Goal: Navigation & Orientation: Understand site structure

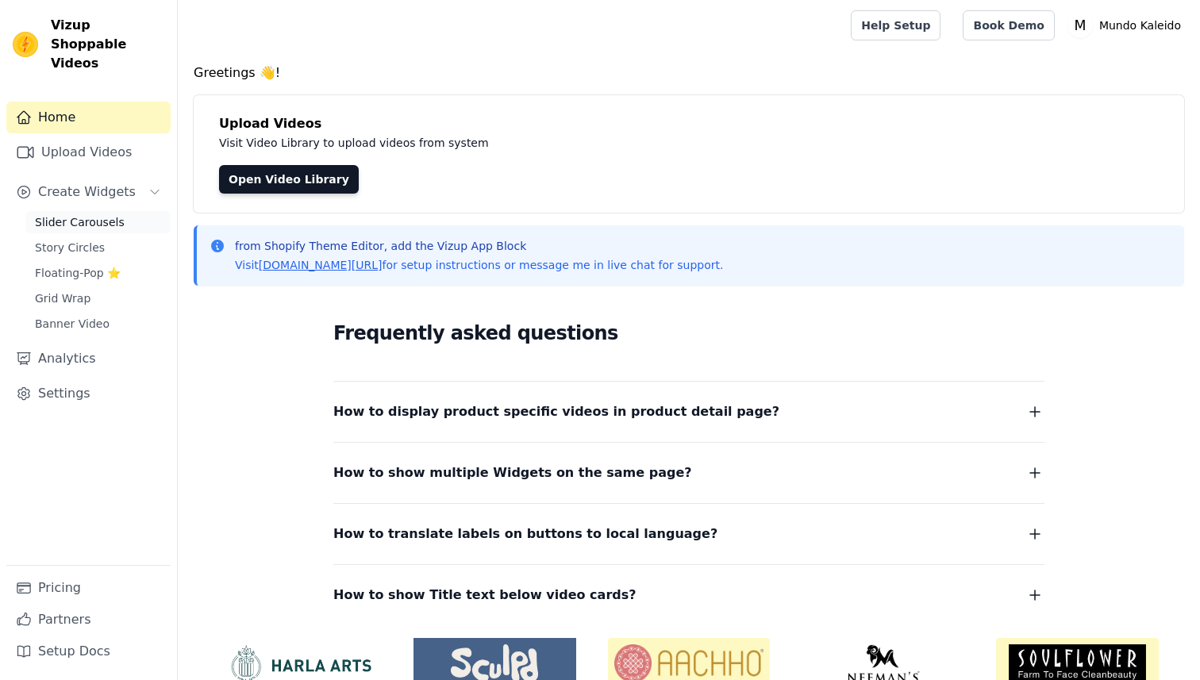
click at [97, 214] on span "Slider Carousels" at bounding box center [80, 222] width 90 height 16
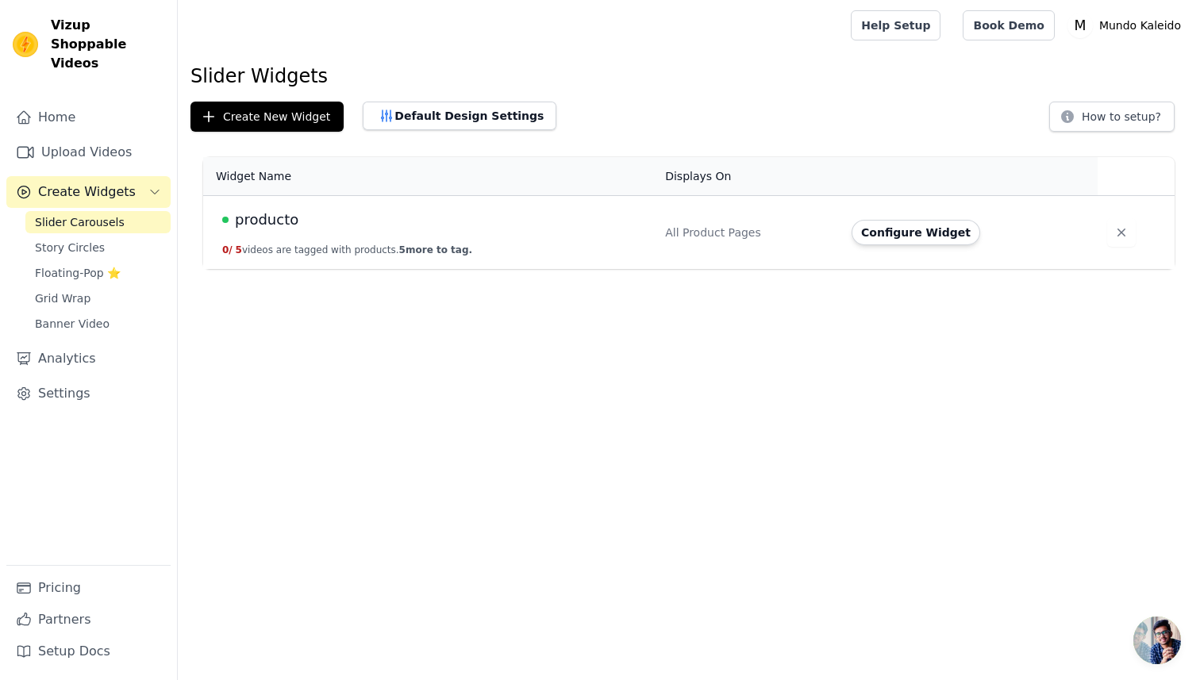
click at [263, 213] on span "producto" at bounding box center [266, 220] width 63 height 22
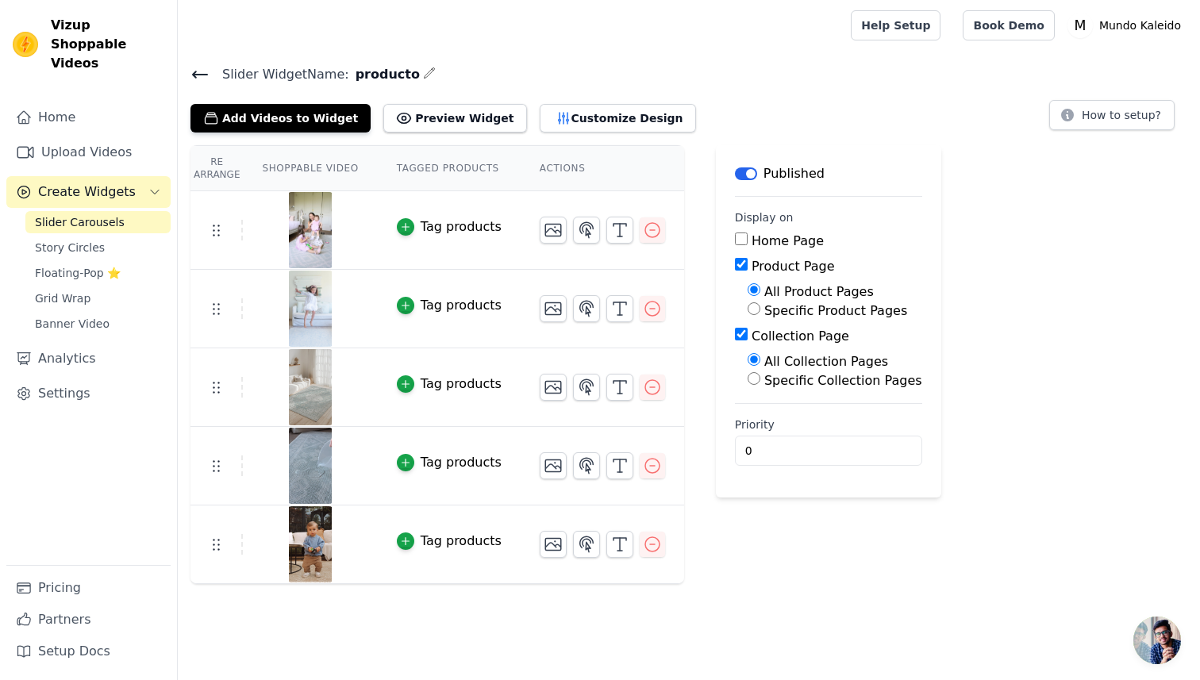
click at [749, 305] on input "Specific Product Pages" at bounding box center [754, 308] width 13 height 13
radio input "true"
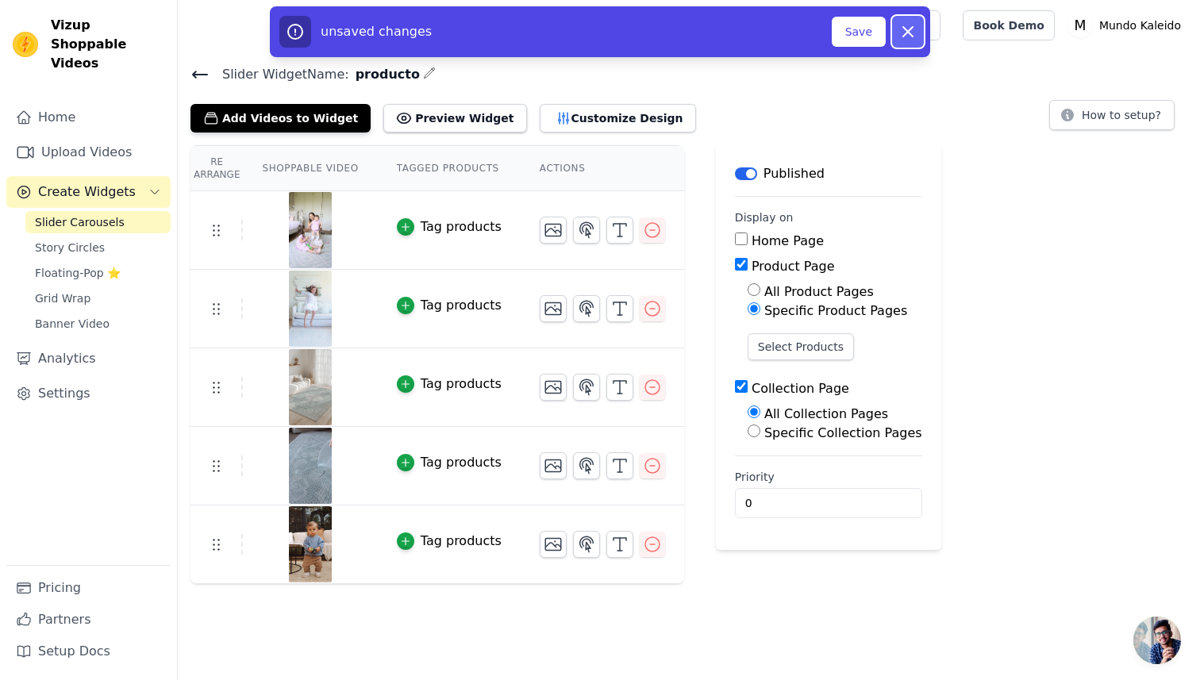
click at [903, 25] on icon "button" at bounding box center [907, 31] width 19 height 19
radio input "true"
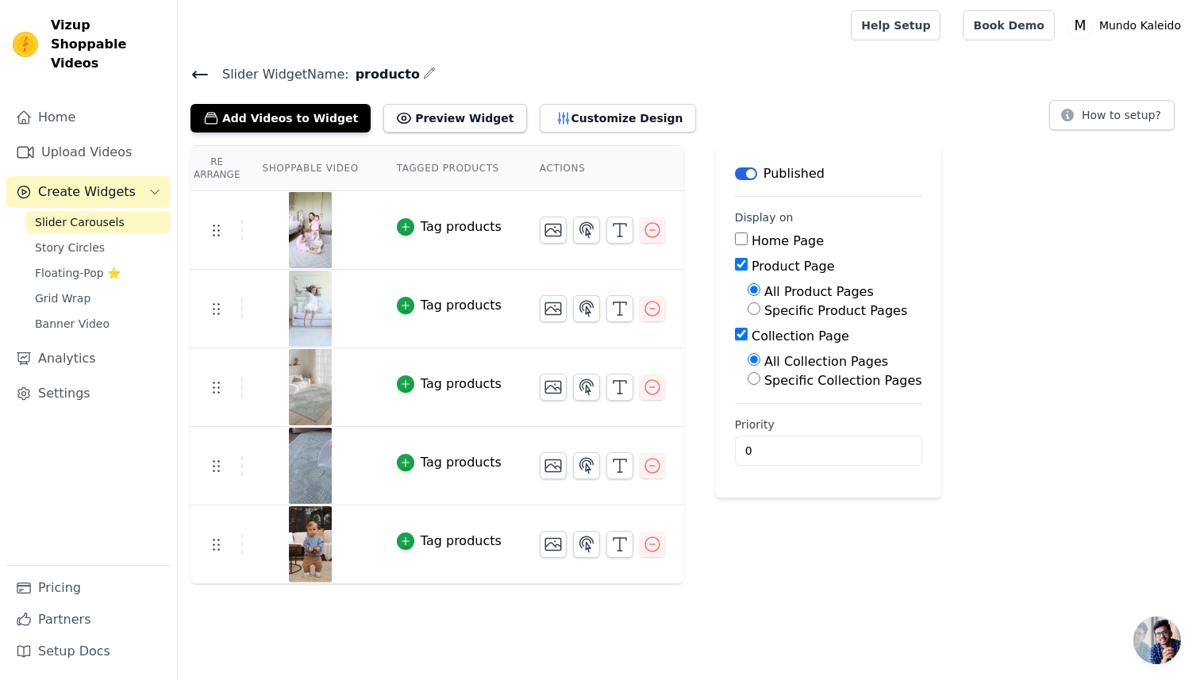
click at [201, 70] on icon at bounding box center [199, 74] width 19 height 19
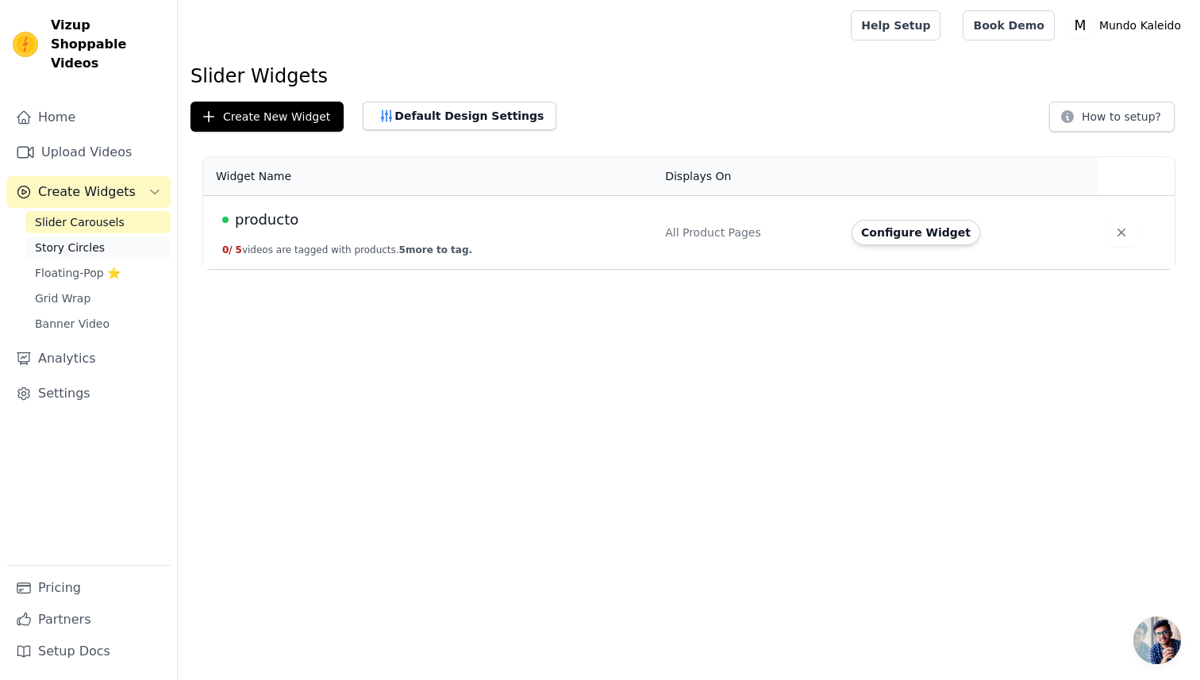
click at [122, 237] on link "Story Circles" at bounding box center [97, 248] width 145 height 22
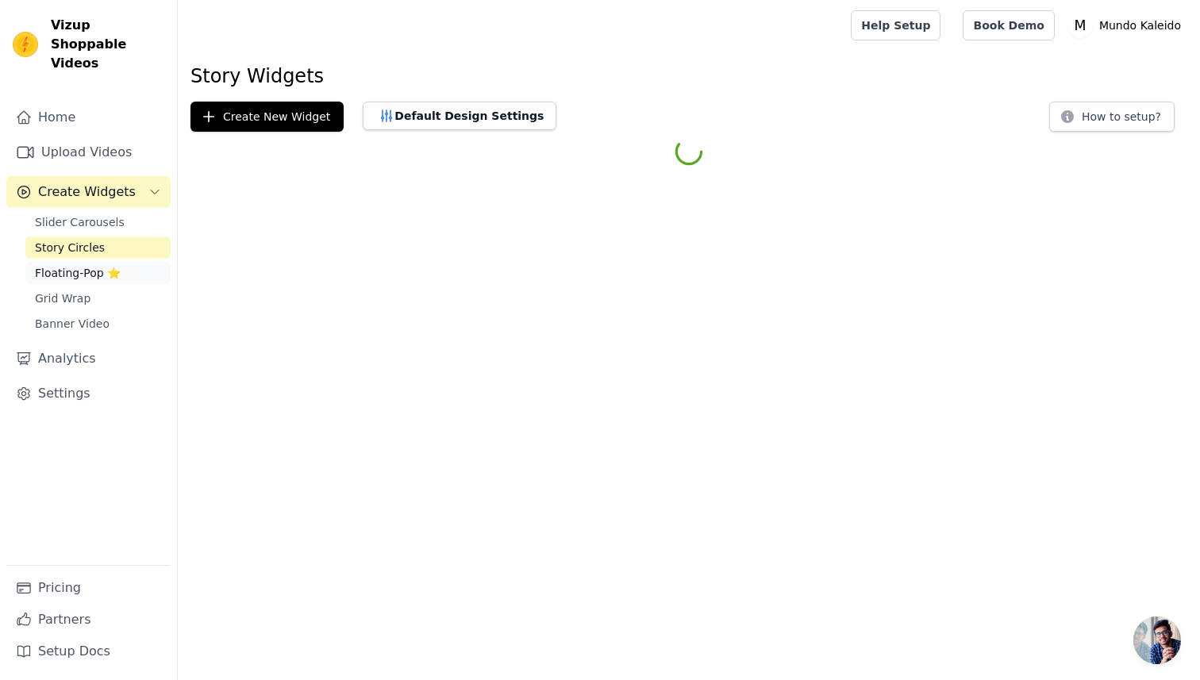
click at [117, 262] on link "Floating-Pop ⭐" at bounding box center [97, 273] width 145 height 22
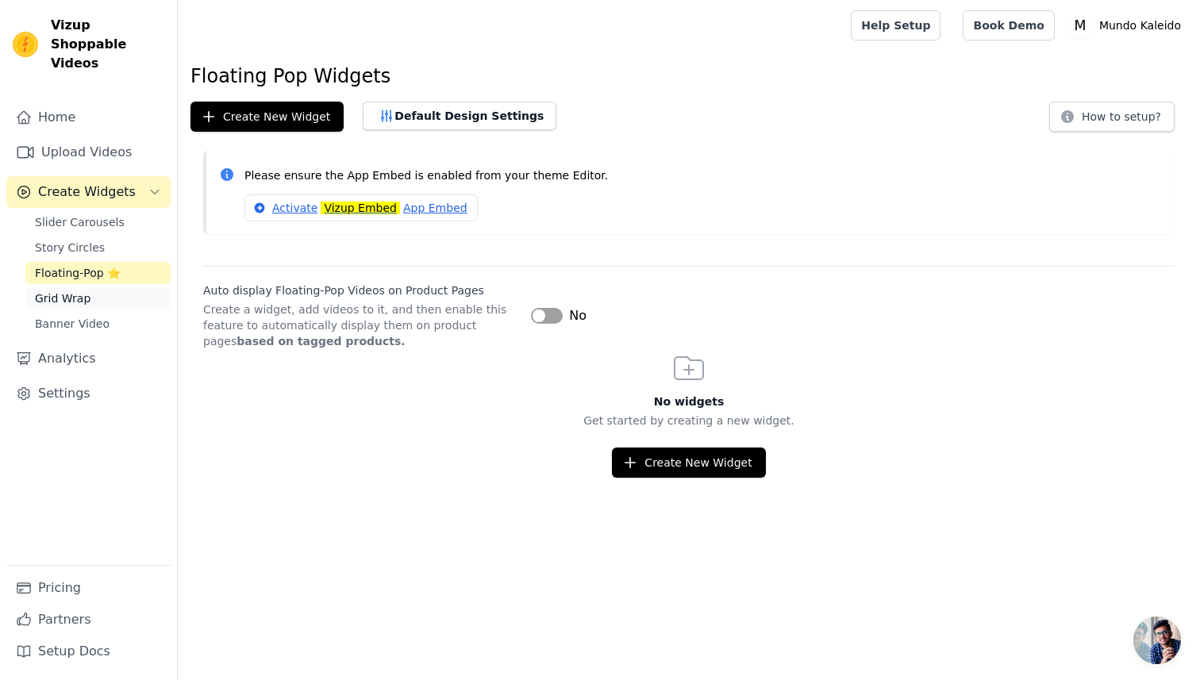
click at [102, 287] on link "Grid Wrap" at bounding box center [97, 298] width 145 height 22
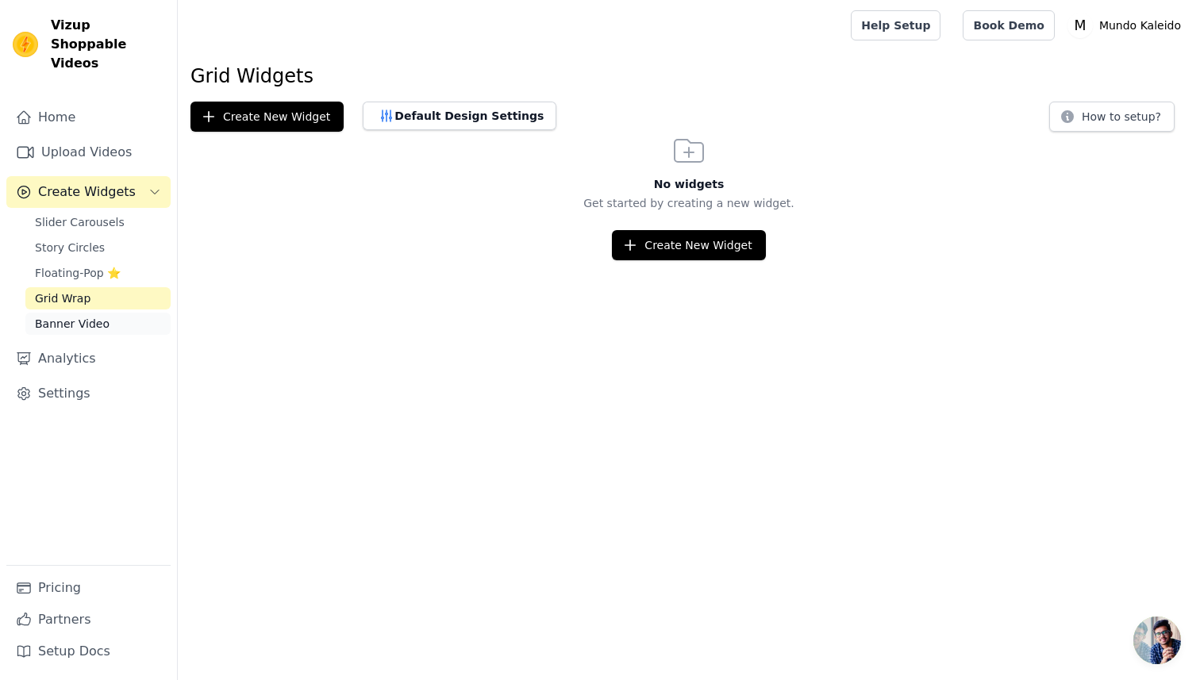
click at [102, 316] on span "Banner Video" at bounding box center [72, 324] width 75 height 16
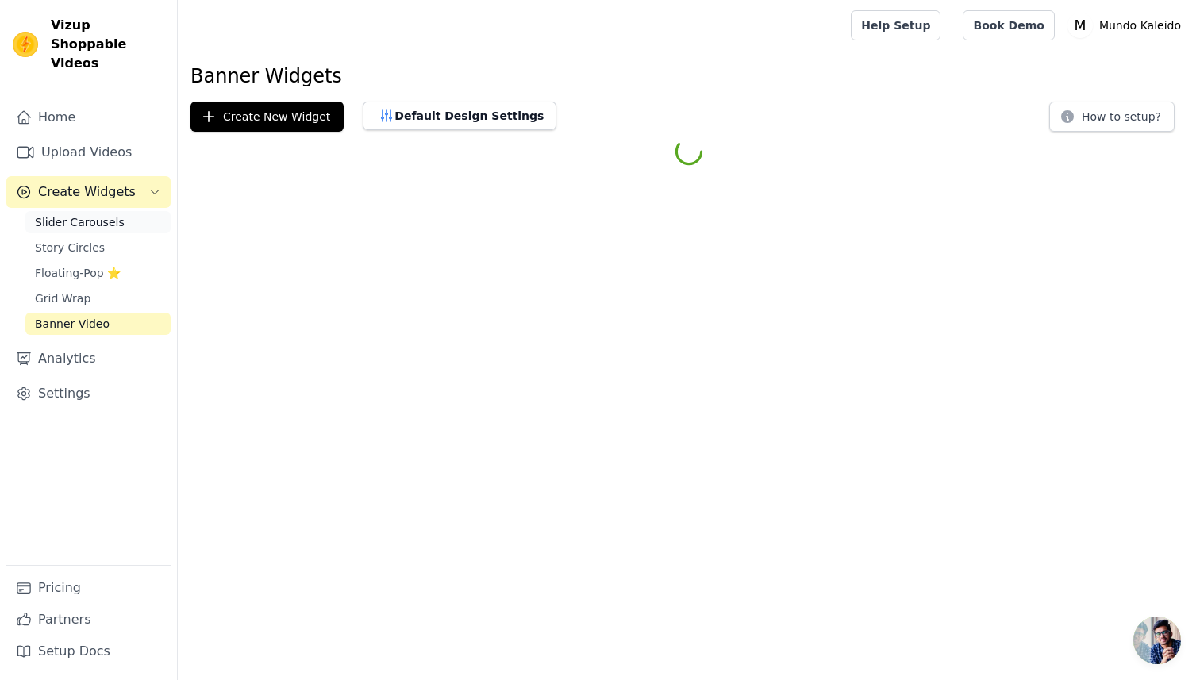
click at [100, 214] on span "Slider Carousels" at bounding box center [80, 222] width 90 height 16
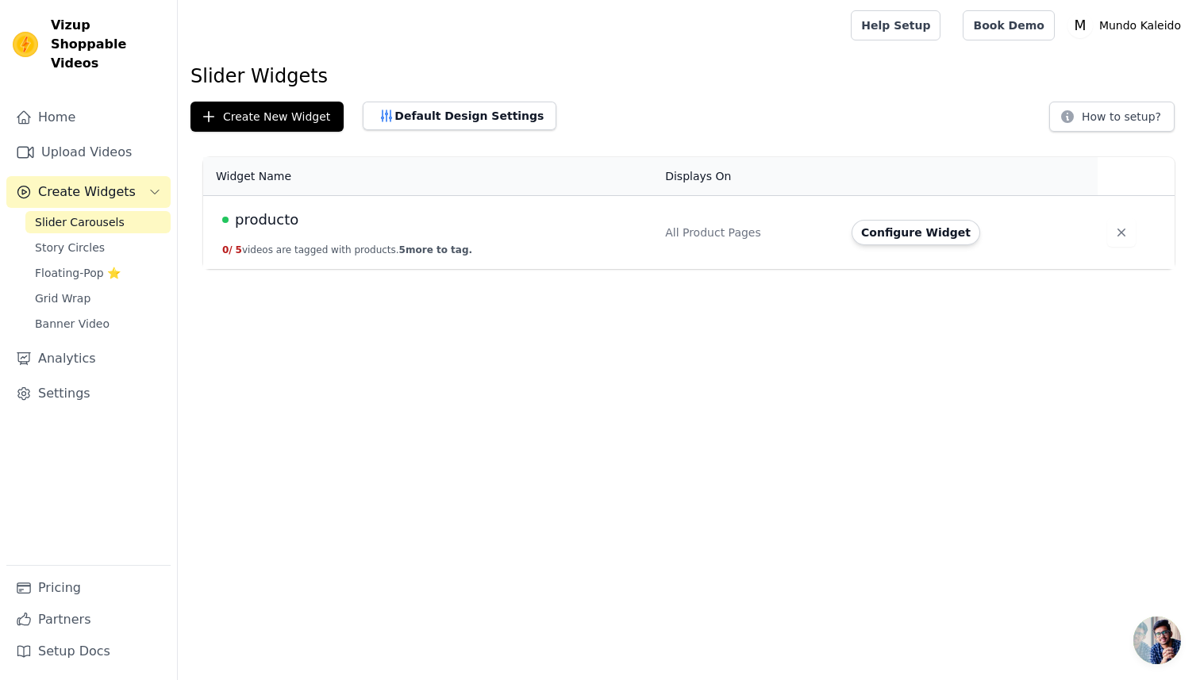
click at [545, 223] on div "producto" at bounding box center [434, 220] width 424 height 22
click at [879, 224] on button "Configure Widget" at bounding box center [916, 232] width 129 height 25
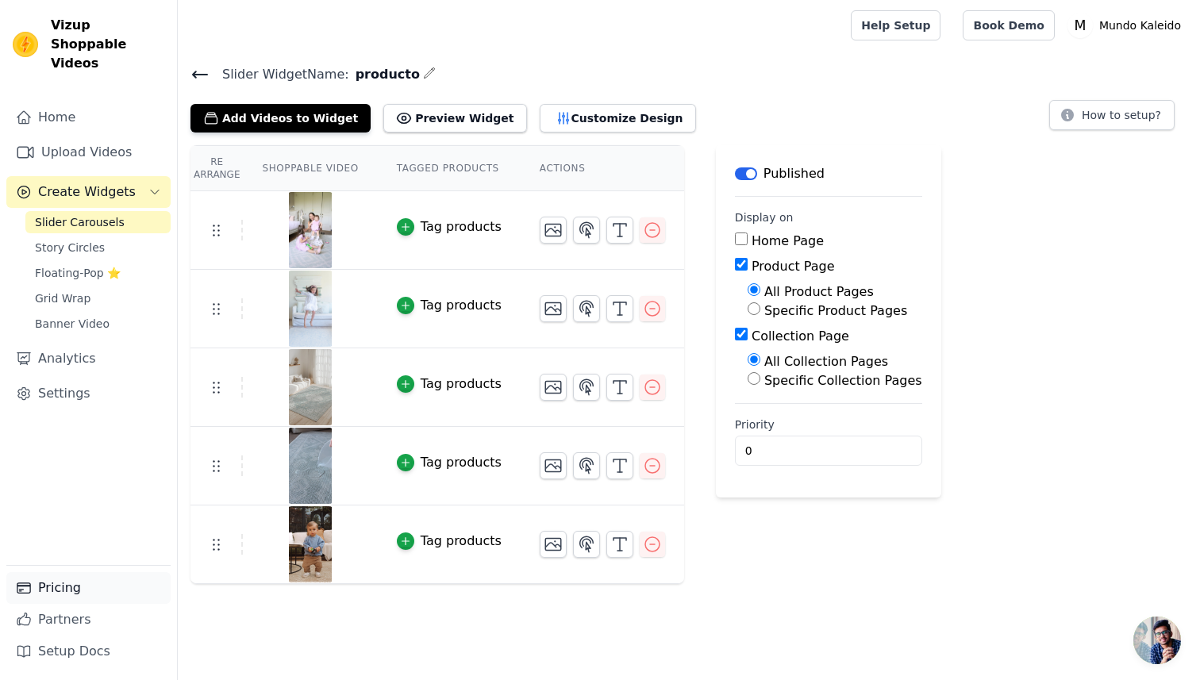
click at [58, 578] on link "Pricing" at bounding box center [88, 588] width 164 height 32
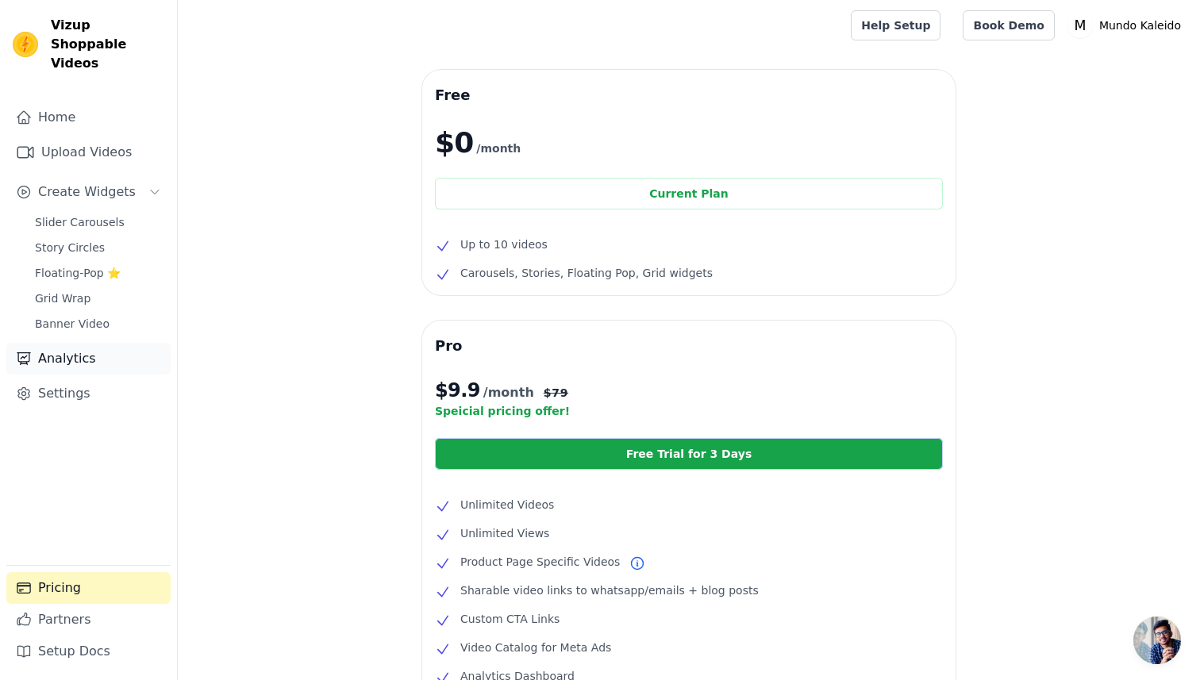
click at [73, 343] on link "Analytics" at bounding box center [88, 359] width 164 height 32
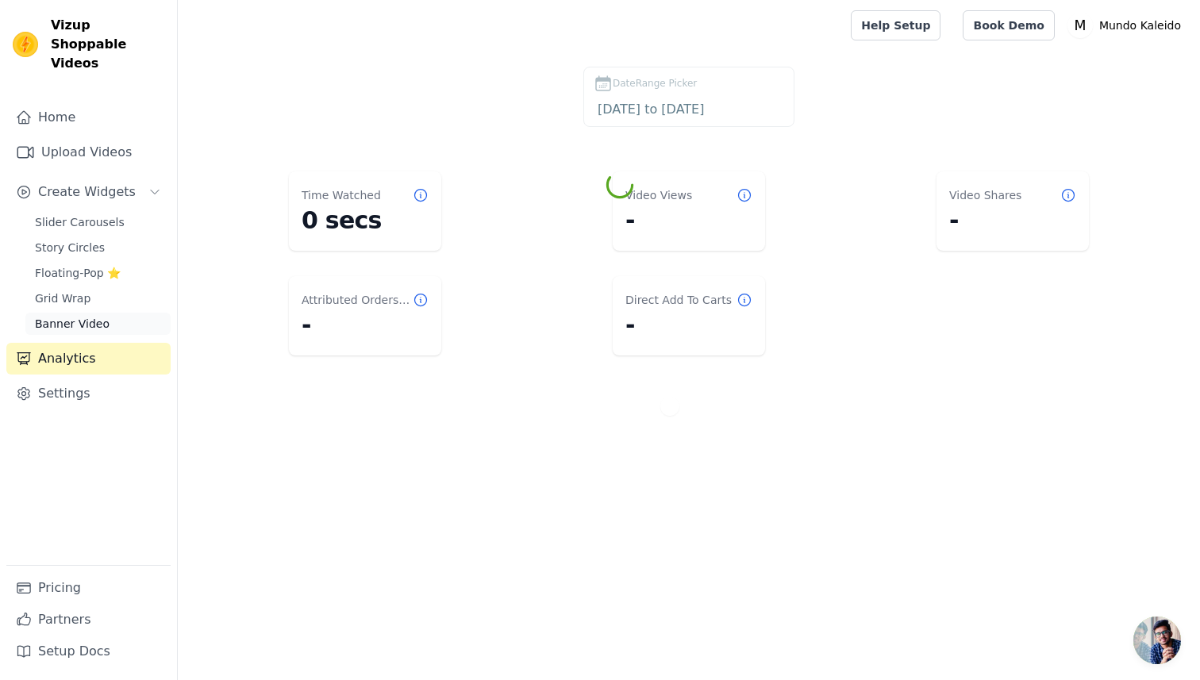
click at [80, 316] on span "Banner Video" at bounding box center [72, 324] width 75 height 16
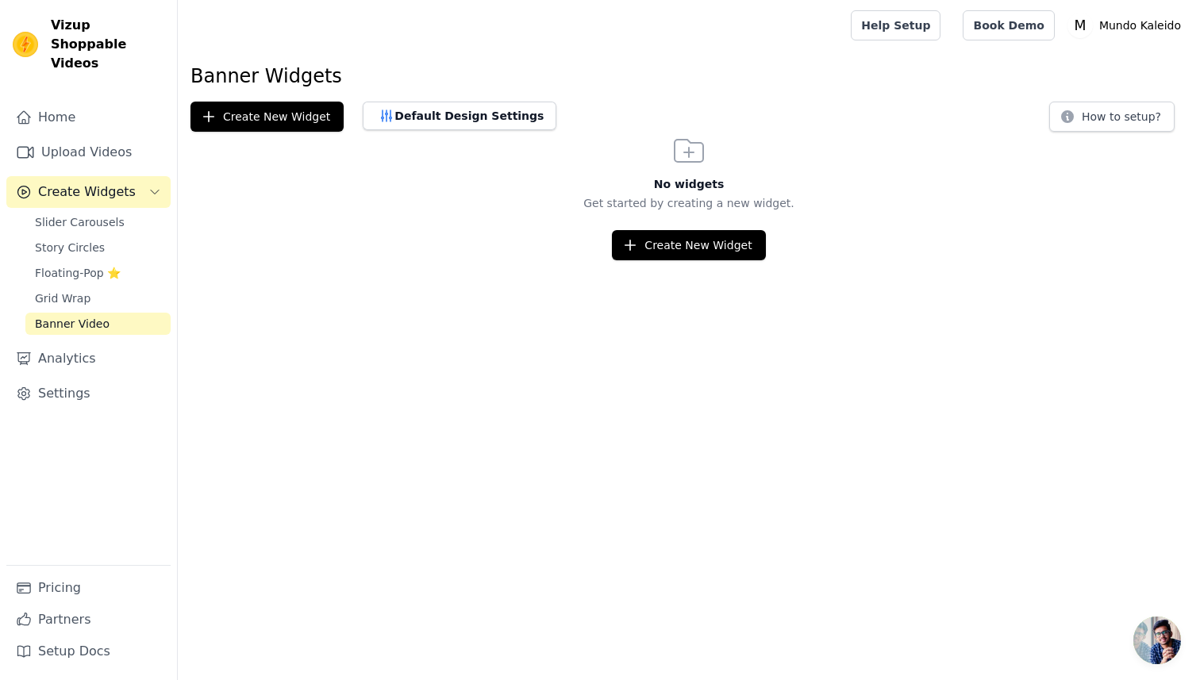
click at [96, 183] on span "Create Widgets" at bounding box center [87, 192] width 98 height 19
